Goal: Transaction & Acquisition: Purchase product/service

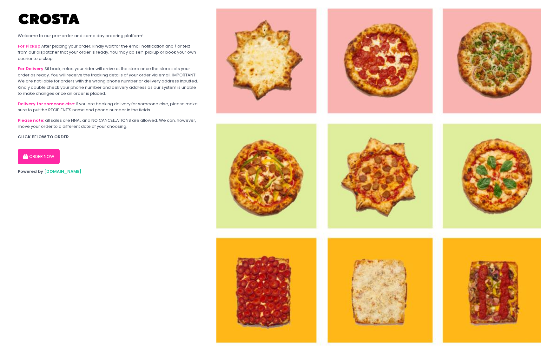
click at [50, 158] on button "ORDER NOW" at bounding box center [39, 156] width 42 height 15
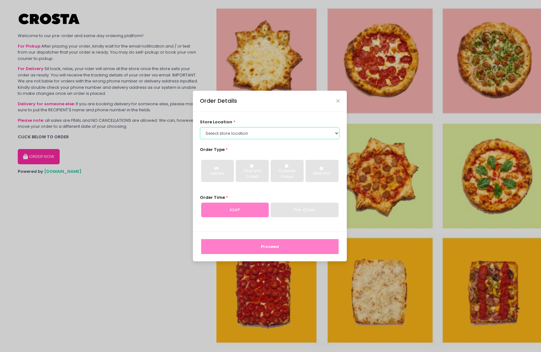
click at [273, 137] on select "Select store location [PERSON_NAME] Pizza - [PERSON_NAME] Pizza - [GEOGRAPHIC_D…" at bounding box center [269, 133] width 139 height 12
select select "5fabb2e53664a8677beaeb89"
click at [200, 127] on select "Select store location [PERSON_NAME] Pizza - [PERSON_NAME] Pizza - [GEOGRAPHIC_D…" at bounding box center [269, 133] width 139 height 12
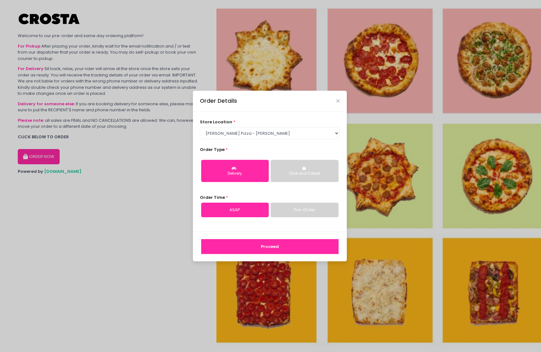
click at [245, 173] on div "Delivery" at bounding box center [234, 174] width 59 height 6
click at [295, 212] on link "Pre-Order" at bounding box center [304, 210] width 68 height 15
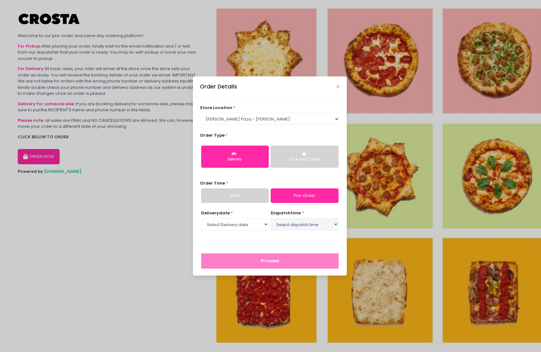
select select "[DATE]"
click at [244, 199] on link "ASAP" at bounding box center [235, 195] width 68 height 15
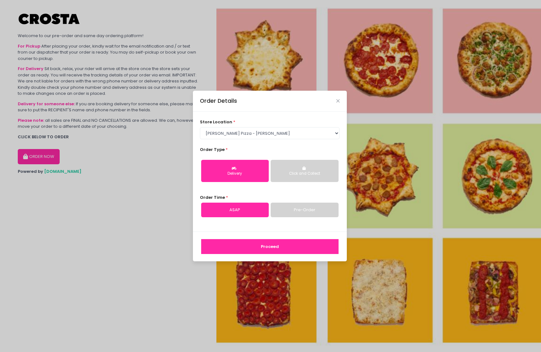
click at [281, 249] on button "Proceed" at bounding box center [269, 246] width 137 height 15
